Goal: Check status: Check status

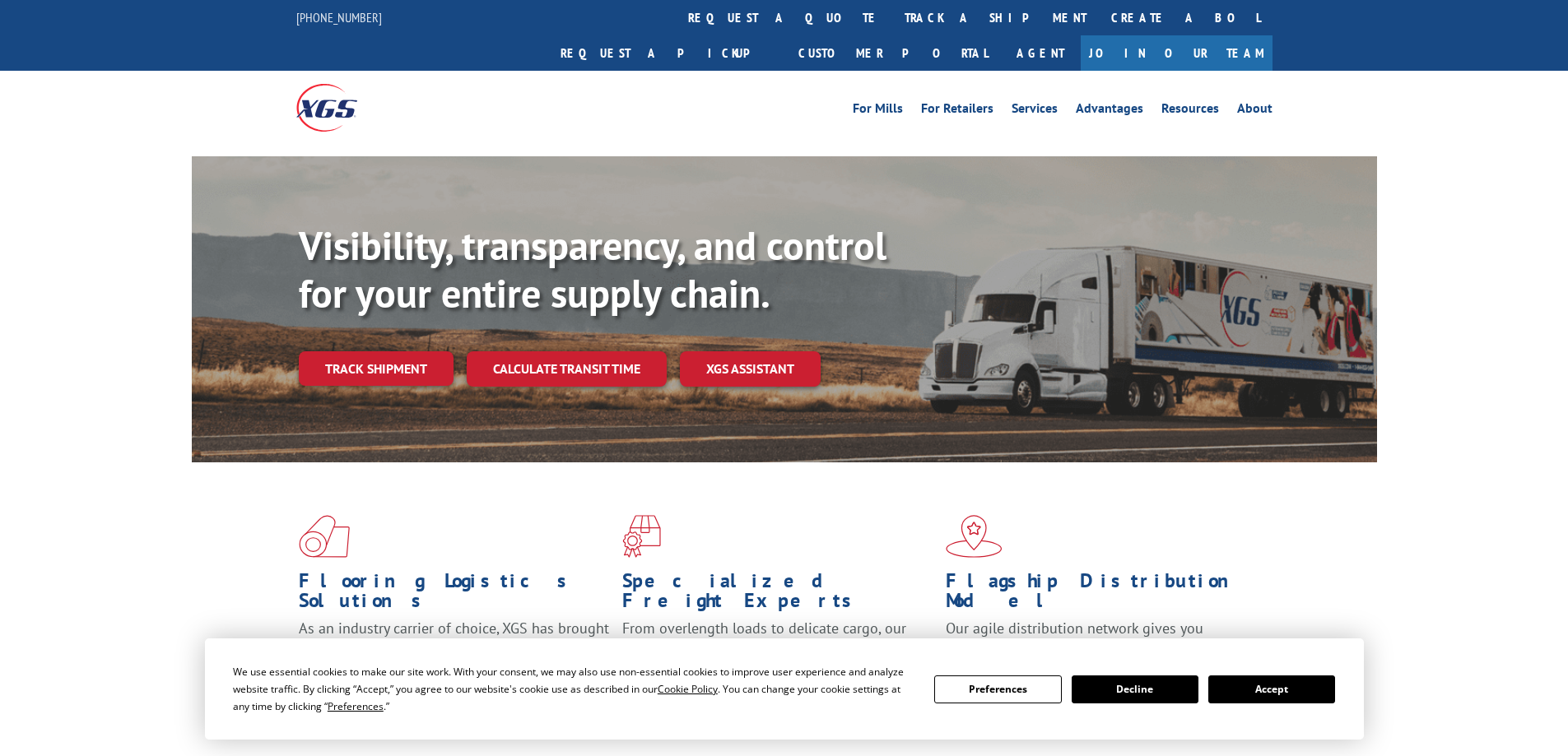
scroll to position [494, 0]
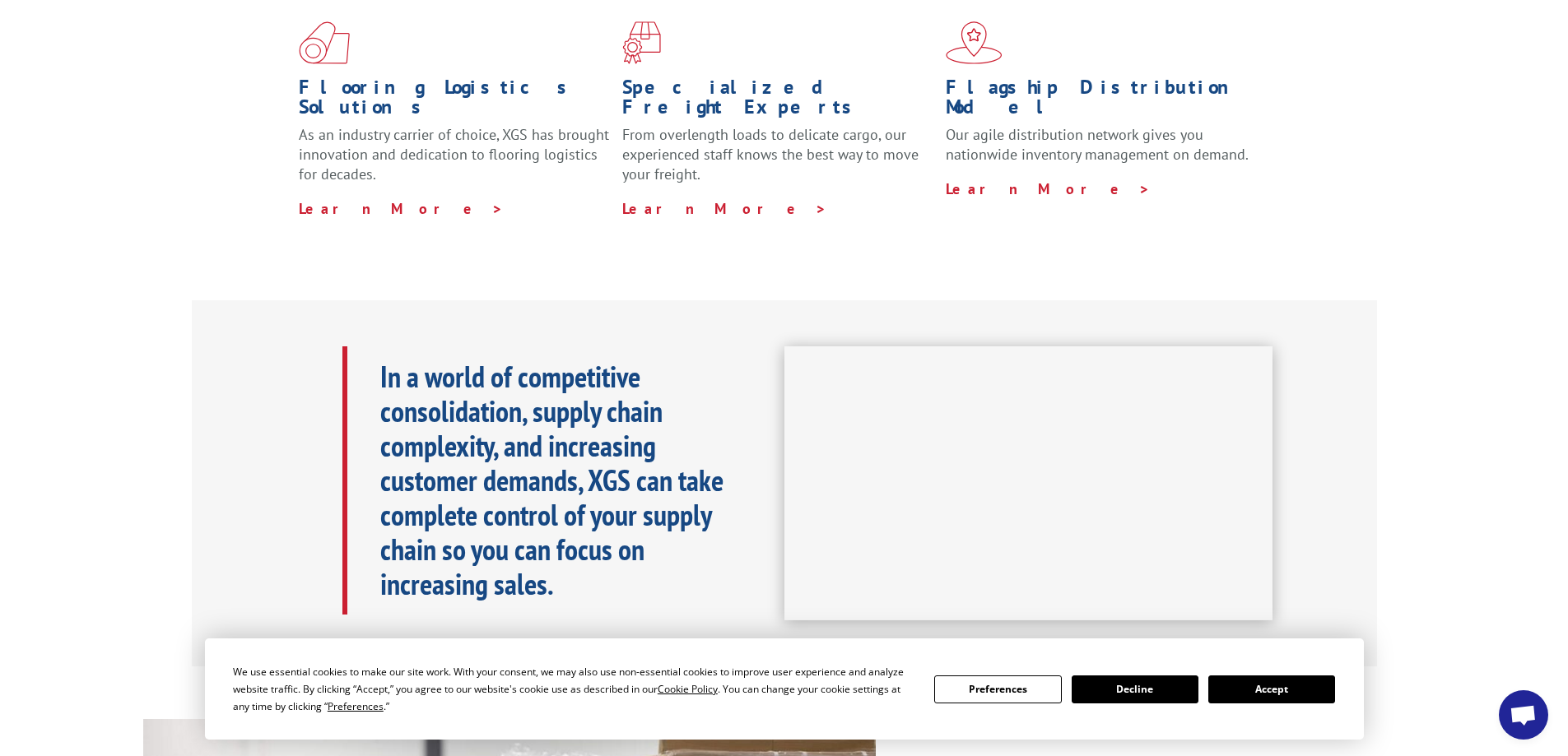
click at [1250, 699] on button "Accept" at bounding box center [1271, 690] width 127 height 28
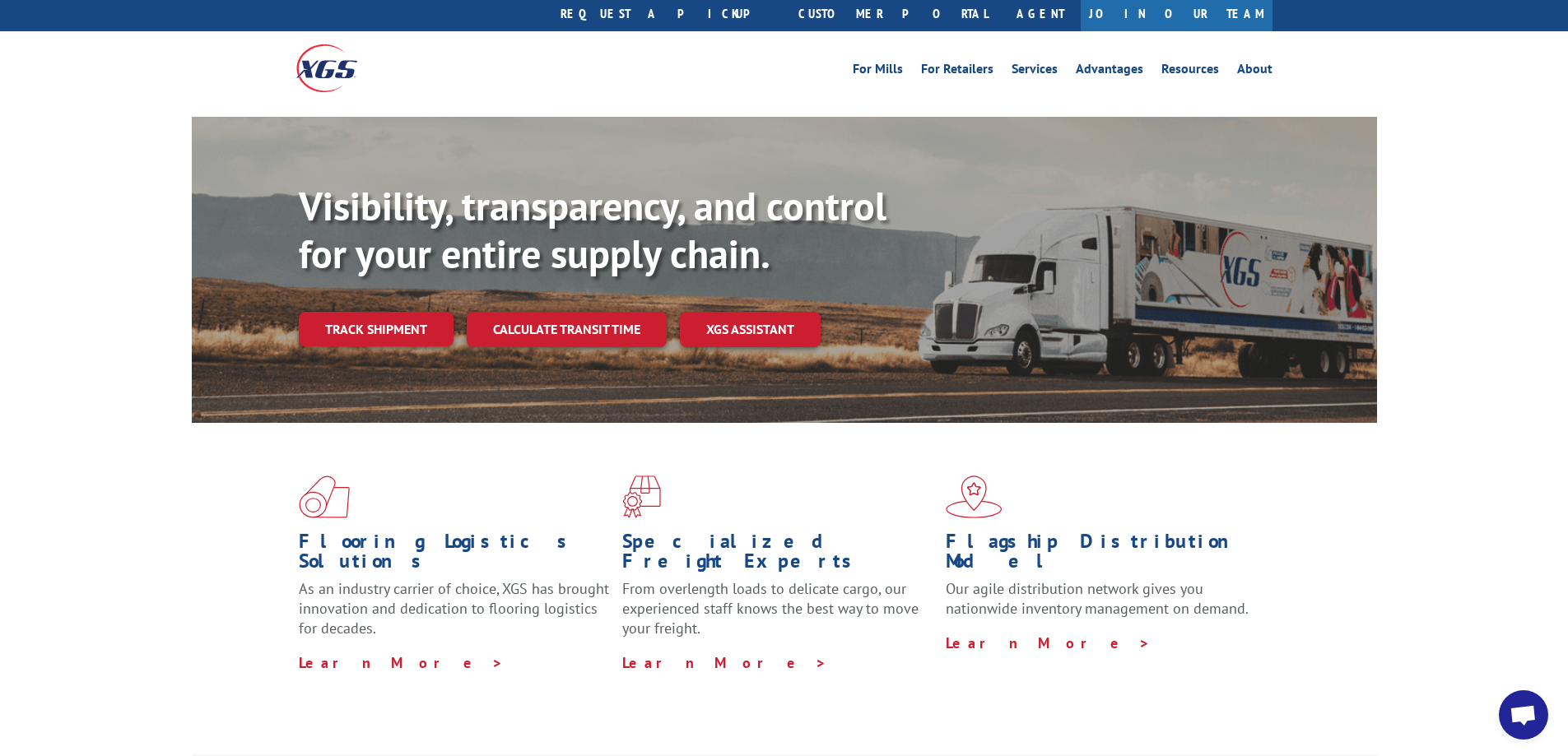
scroll to position [0, 0]
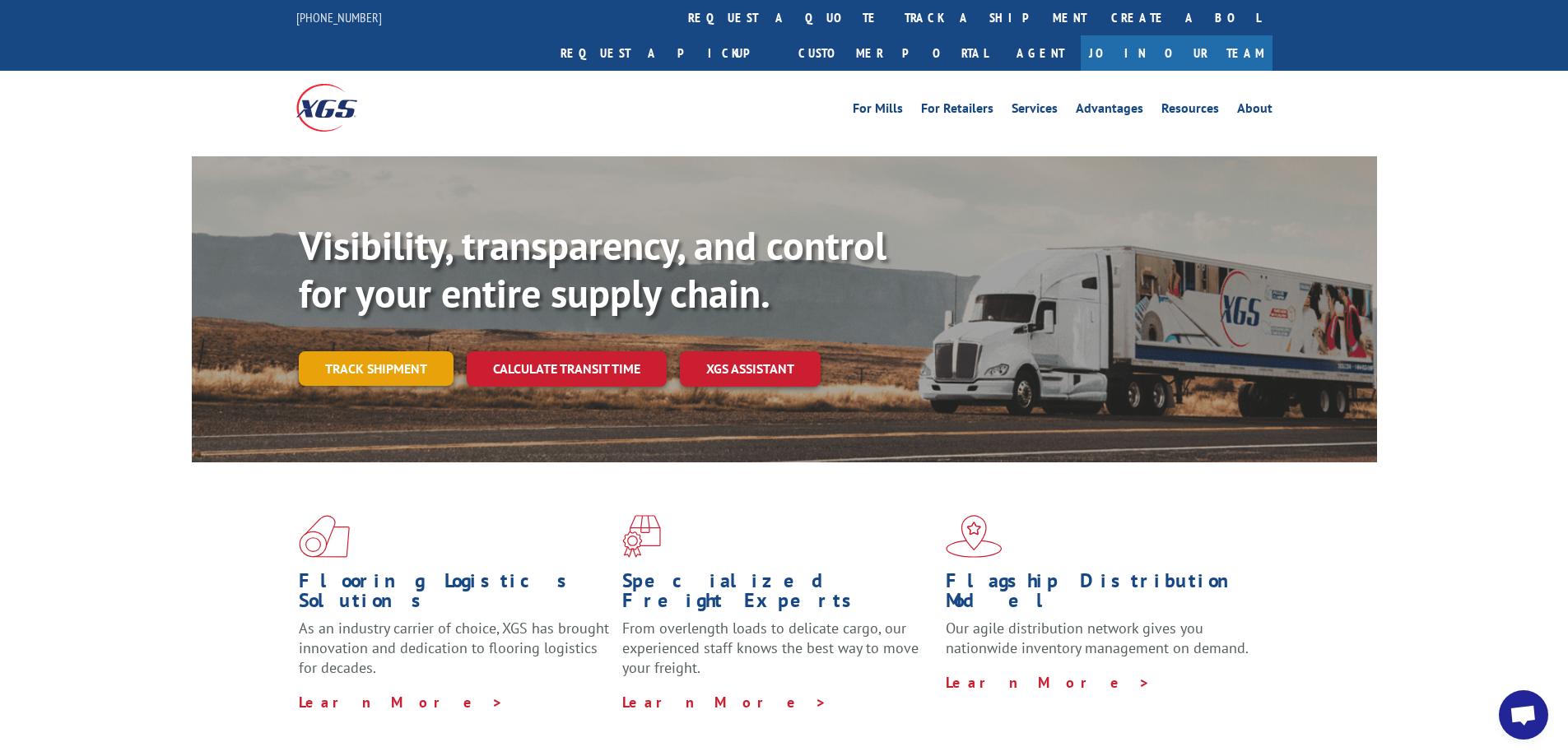
click at [364, 351] on link "Track shipment" at bounding box center [376, 368] width 155 height 35
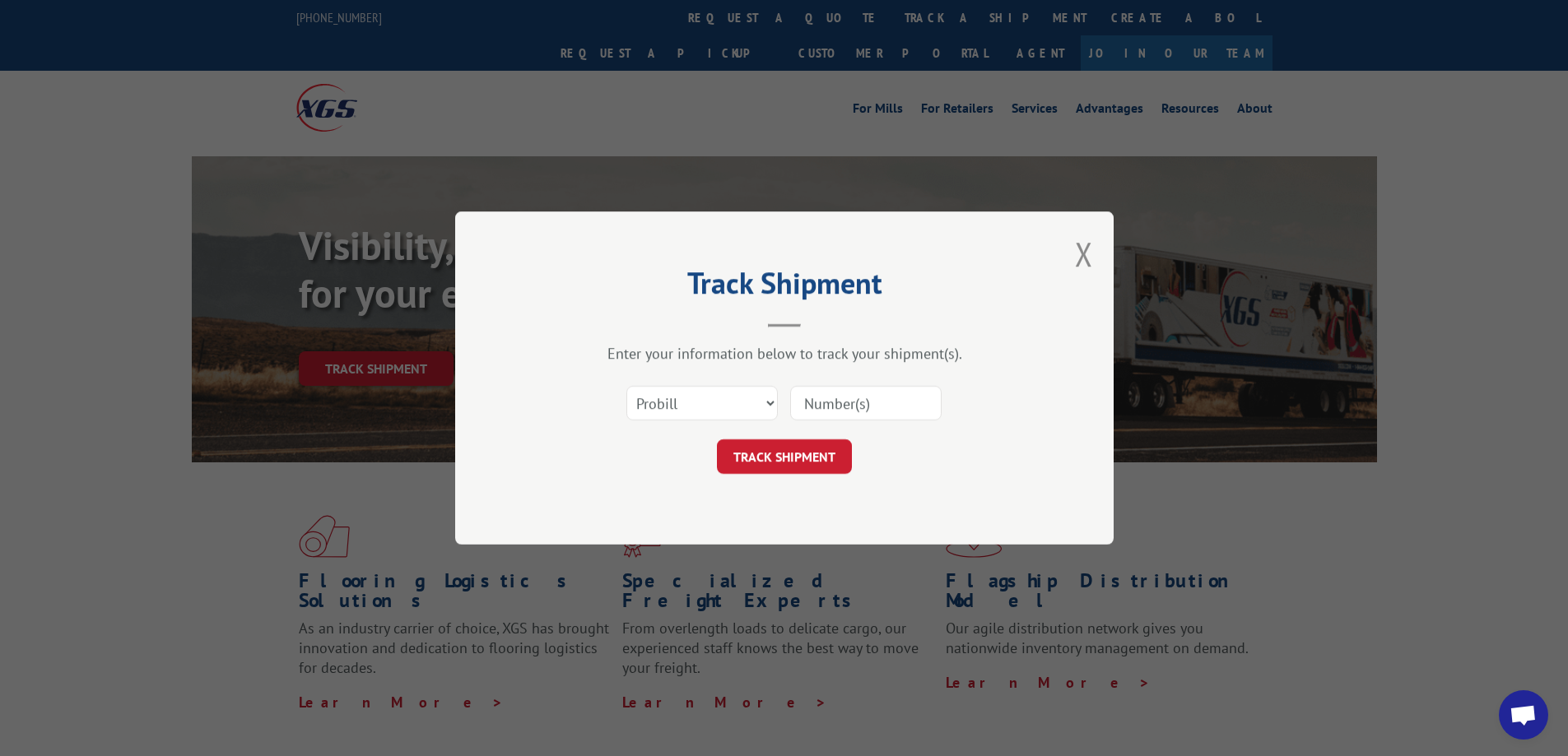
paste input "54400895"
type input "54400895"
click at [791, 450] on button "TRACK SHIPMENT" at bounding box center [784, 457] width 135 height 35
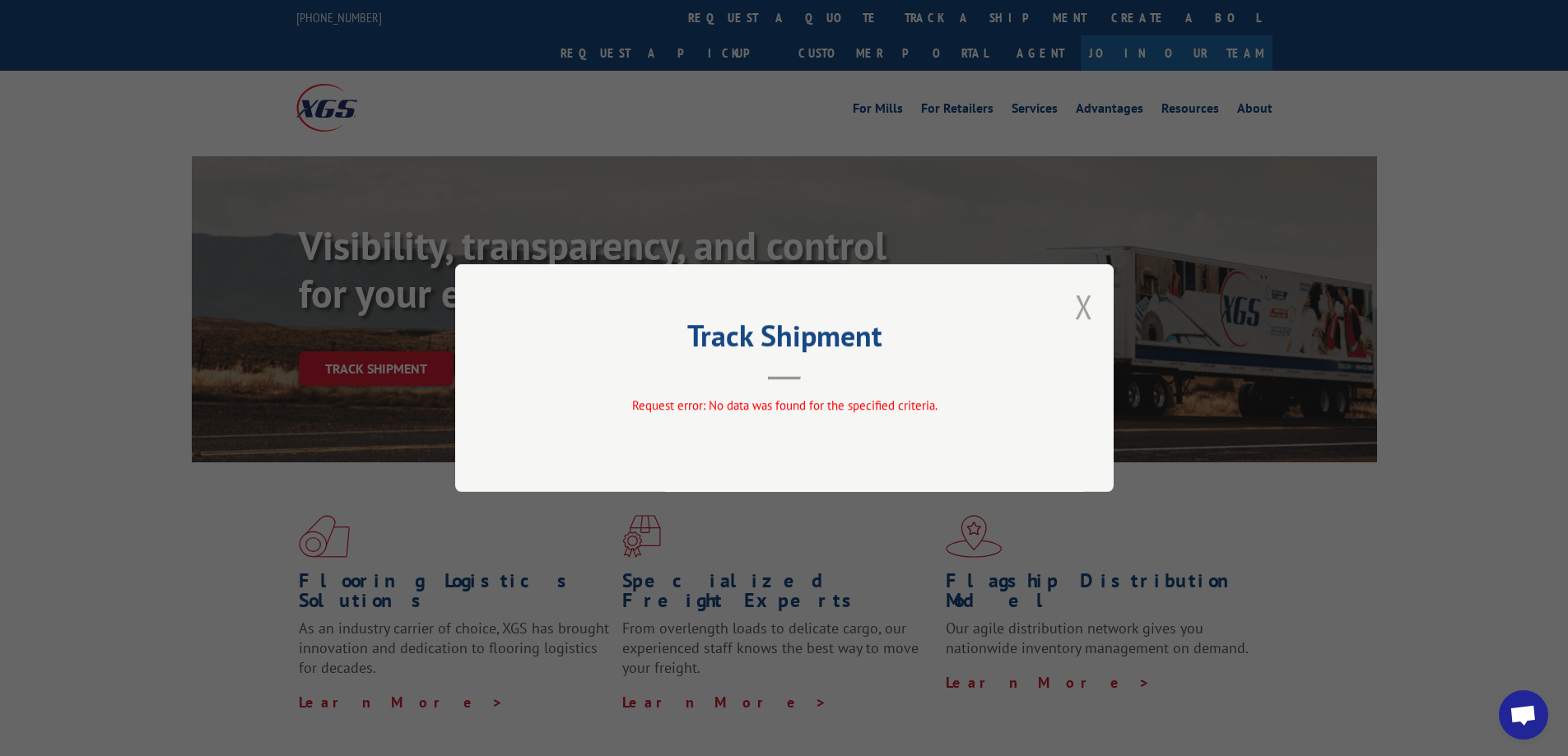
click at [1086, 303] on button "Close modal" at bounding box center [1084, 306] width 18 height 44
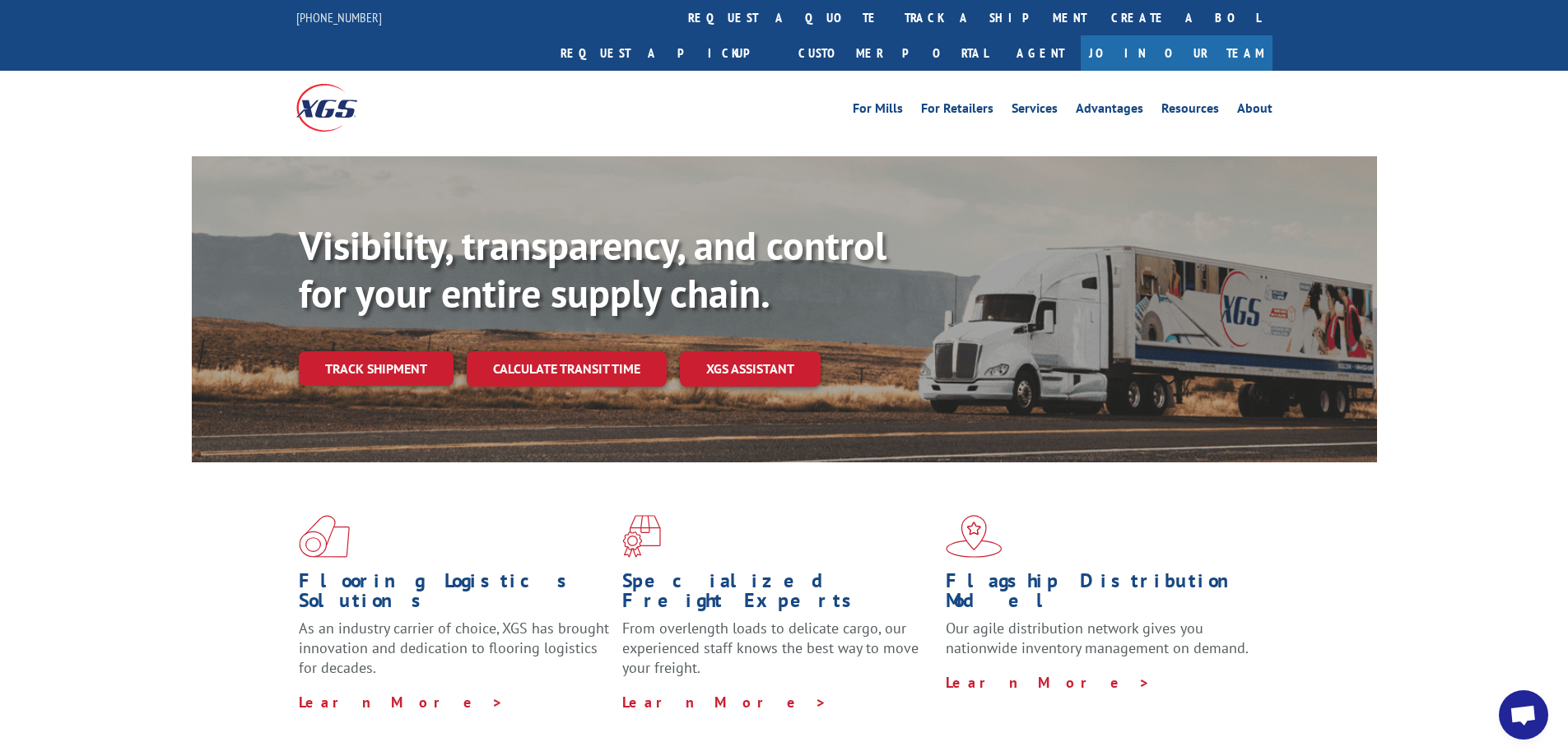
click at [369, 351] on link "Track shipment" at bounding box center [376, 368] width 155 height 35
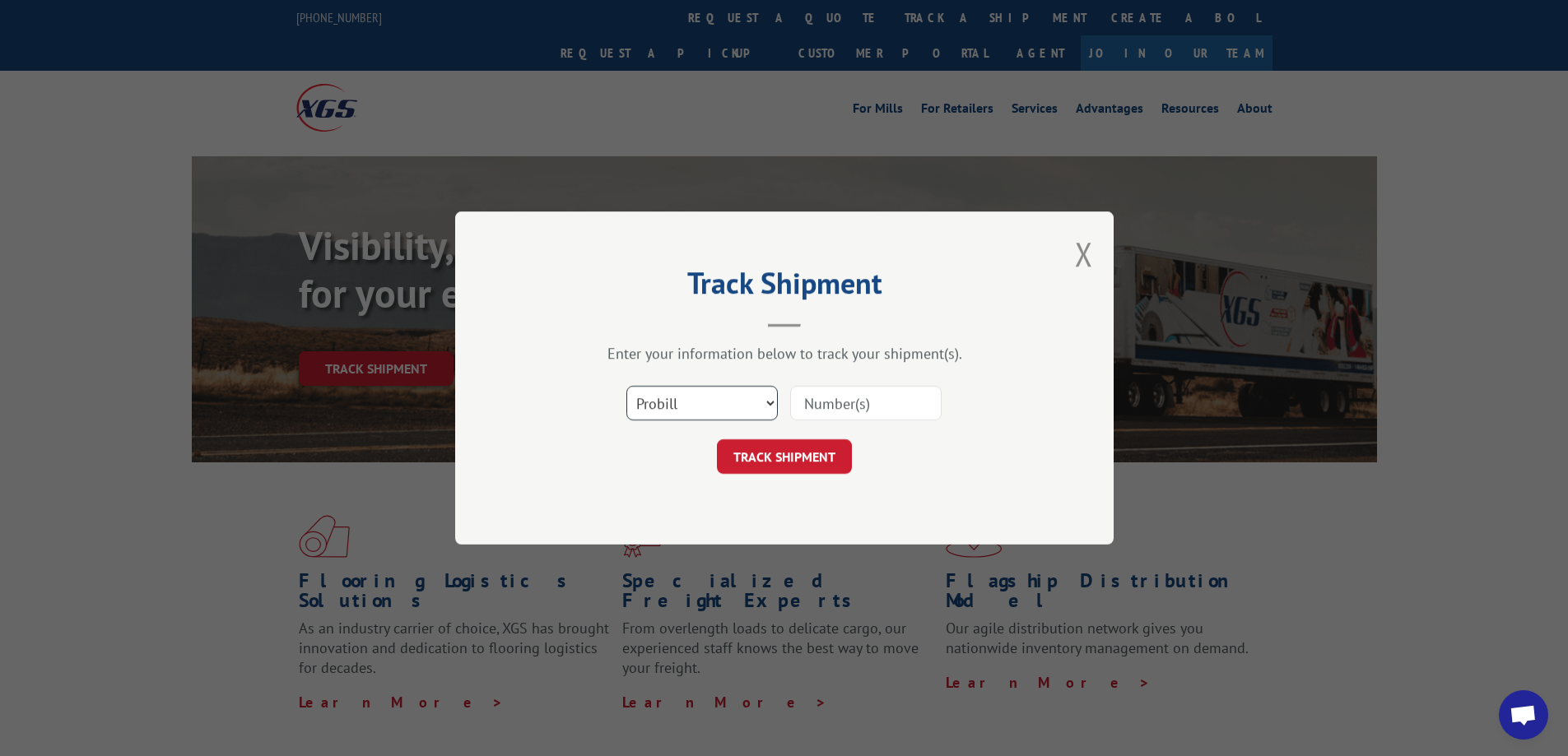
click at [697, 408] on select "Select category... Probill BOL PO" at bounding box center [702, 403] width 152 height 35
select select "po"
click at [626, 386] on select "Select category... Probill BOL PO" at bounding box center [702, 403] width 152 height 35
paste input "54400895"
type input "54400895"
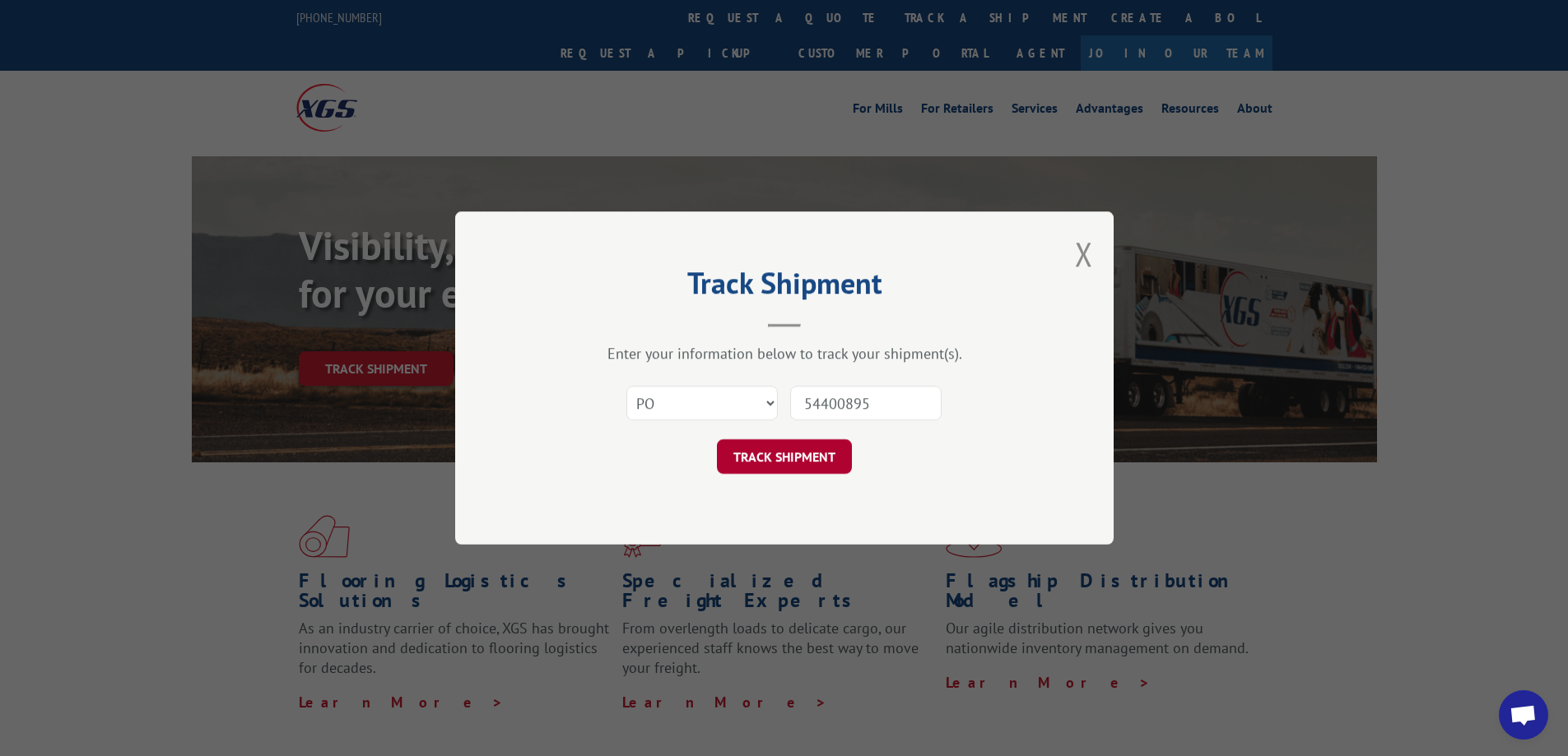
click at [797, 453] on button "TRACK SHIPMENT" at bounding box center [784, 457] width 135 height 35
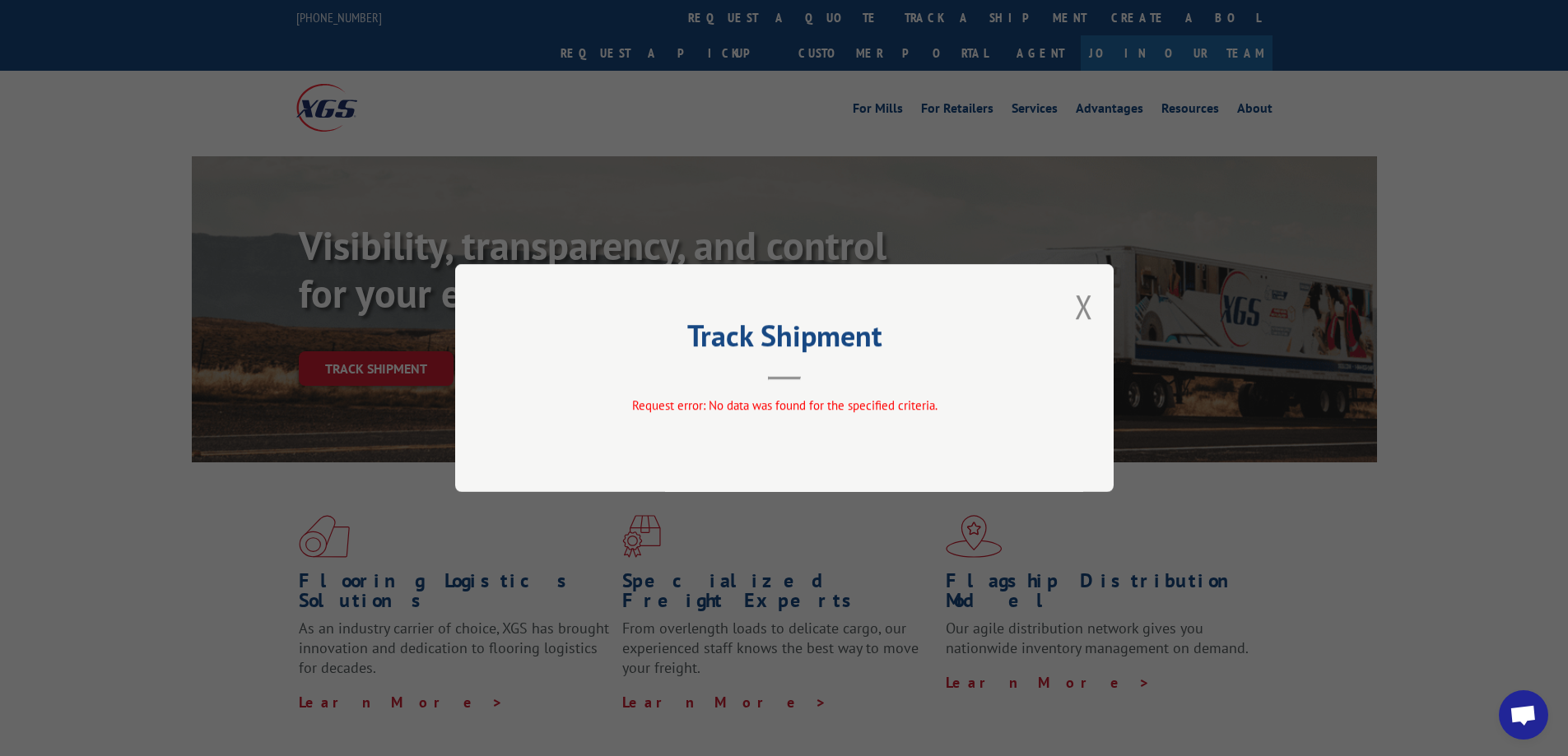
click at [1080, 315] on button "Close modal" at bounding box center [1084, 306] width 18 height 44
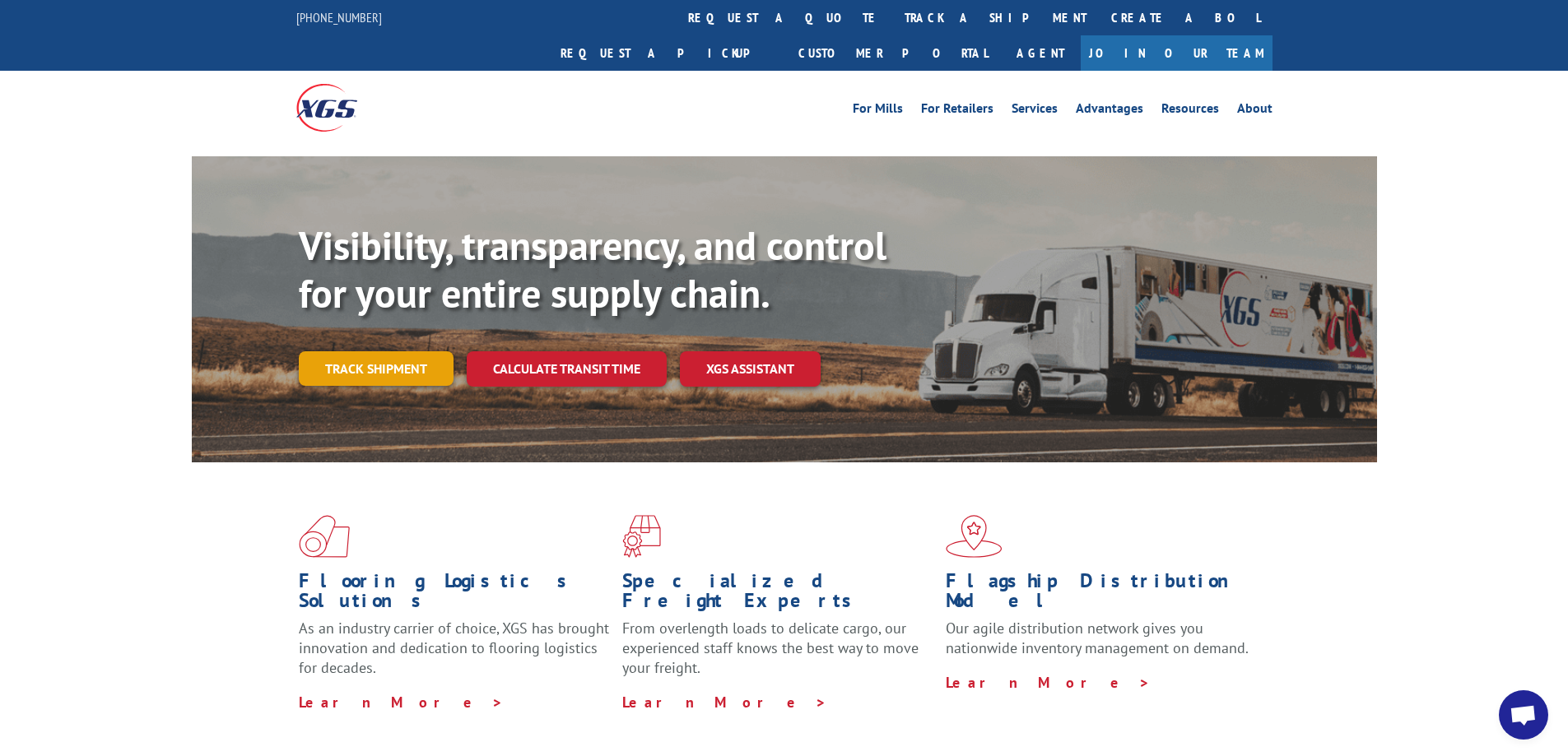
click at [398, 351] on link "Track shipment" at bounding box center [376, 368] width 155 height 35
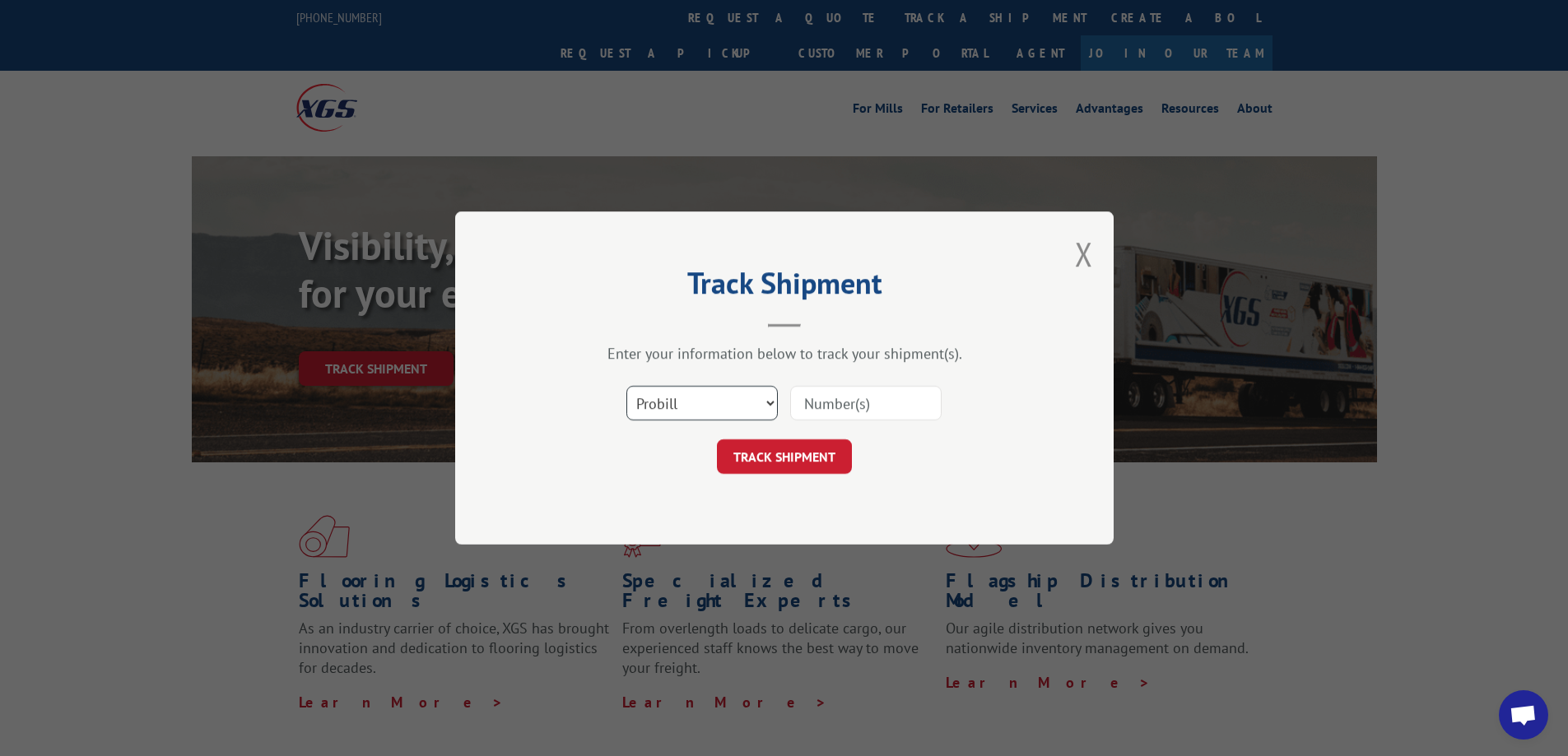
drag, startPoint x: 718, startPoint y: 397, endPoint x: 702, endPoint y: 406, distance: 18.4
click at [718, 397] on select "Select category... Probill BOL PO" at bounding box center [702, 403] width 152 height 35
select select "bol"
click at [626, 386] on select "Select category... Probill BOL PO" at bounding box center [702, 403] width 152 height 35
paste input "54400895"
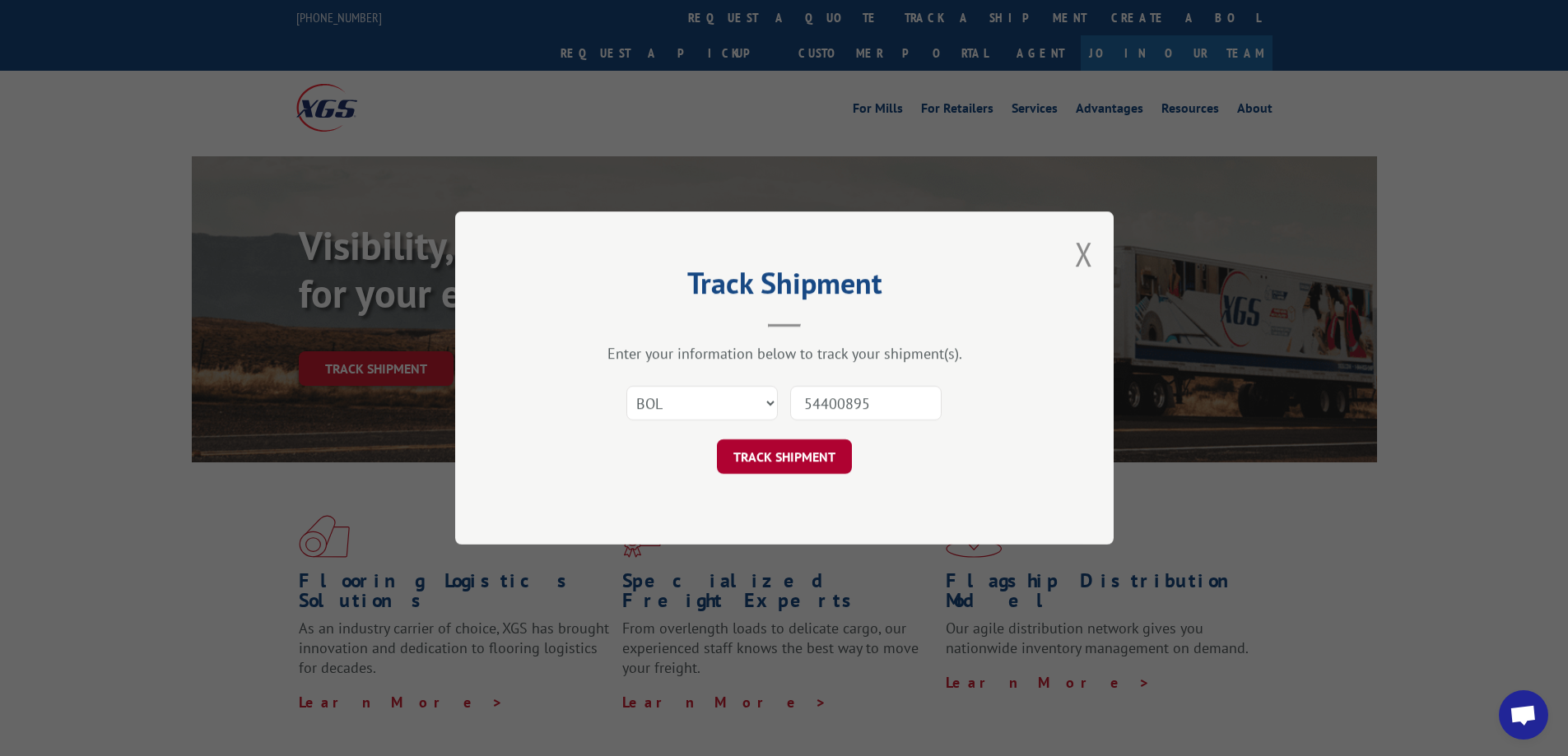
type input "54400895"
click at [803, 464] on button "TRACK SHIPMENT" at bounding box center [784, 457] width 135 height 35
